Goal: Task Accomplishment & Management: Use online tool/utility

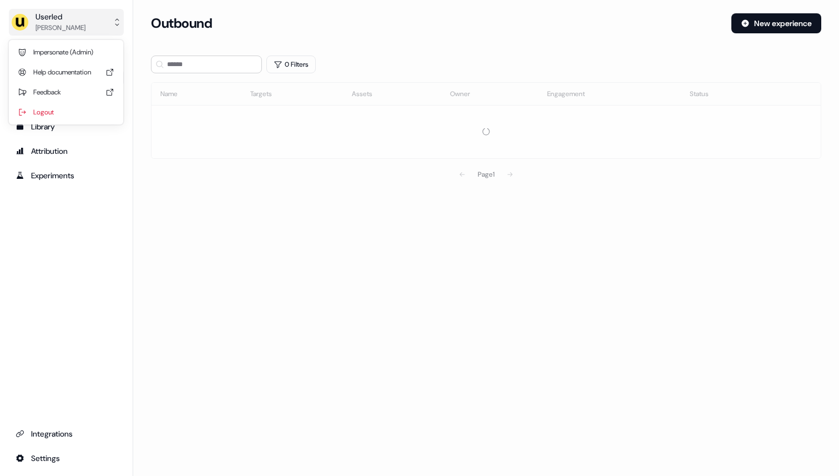
click at [89, 14] on button "Userled [PERSON_NAME]" at bounding box center [66, 22] width 115 height 27
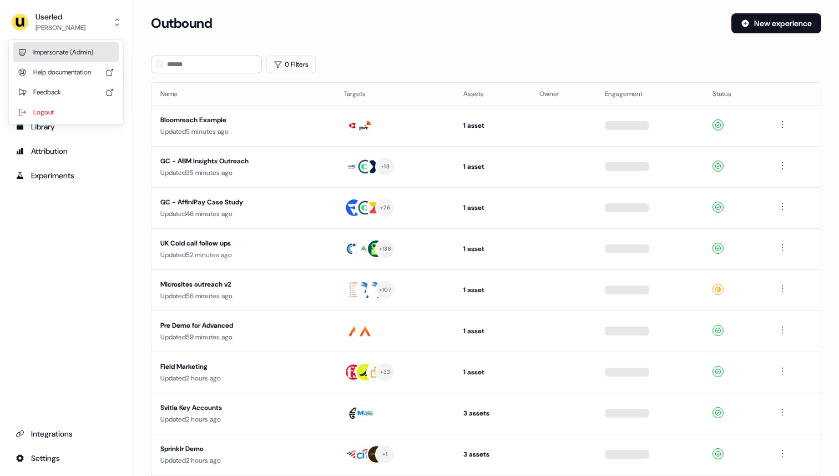
click at [78, 50] on div "Impersonate (Admin)" at bounding box center [65, 52] width 105 height 20
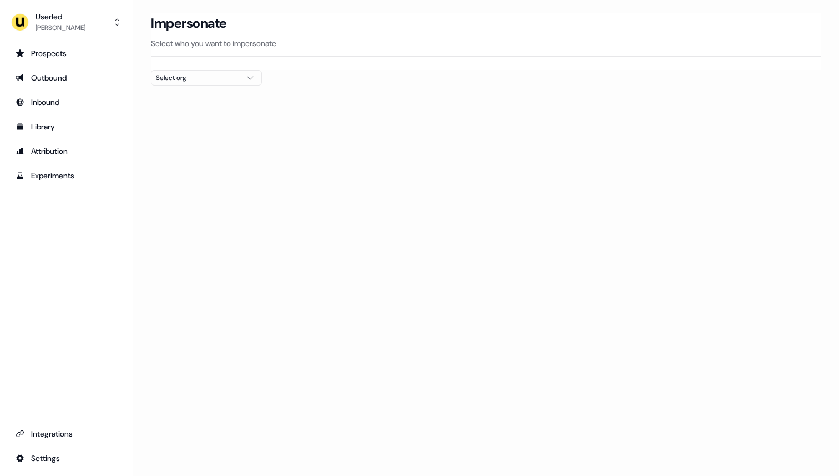
click at [183, 81] on div "Select org" at bounding box center [197, 77] width 83 height 11
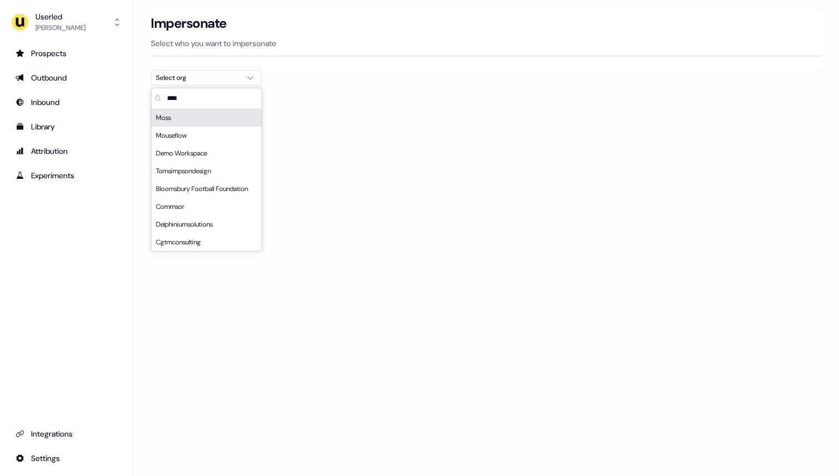
type input "****"
click at [195, 119] on div "Moss" at bounding box center [207, 118] width 110 height 18
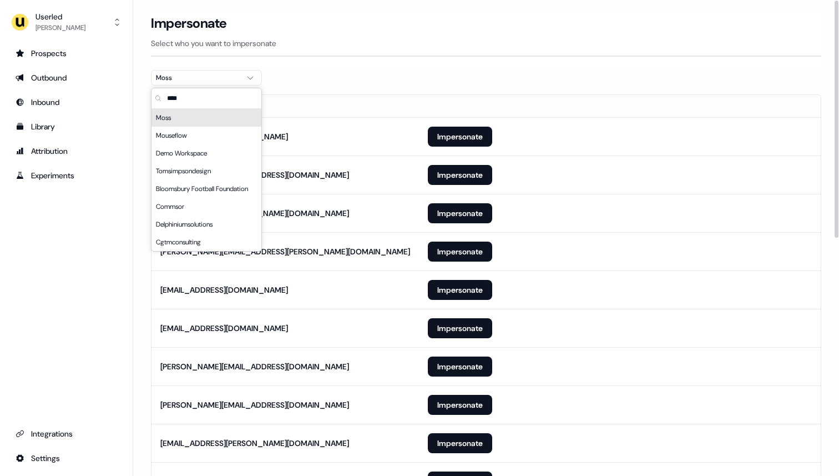
click at [340, 70] on section "Loading... Impersonate Select who you want to impersonate Moss Email felicity.c…" at bounding box center [486, 483] width 706 height 940
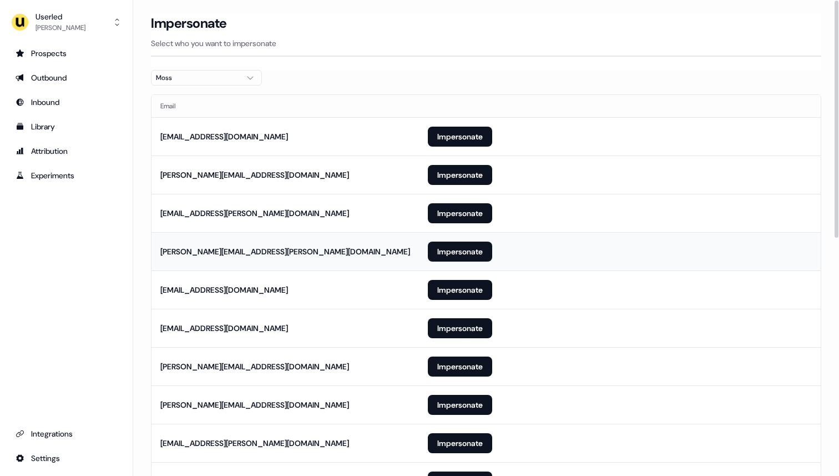
scroll to position [477, 0]
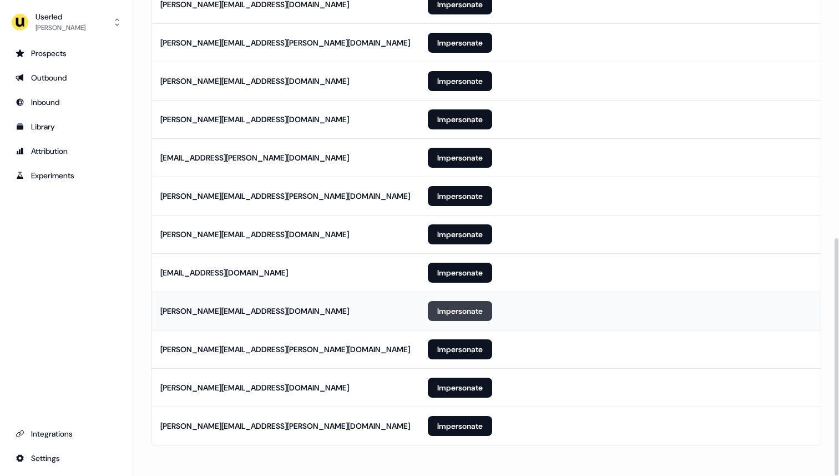
click at [448, 316] on button "Impersonate" at bounding box center [460, 311] width 64 height 20
